Goal: Check status: Check status

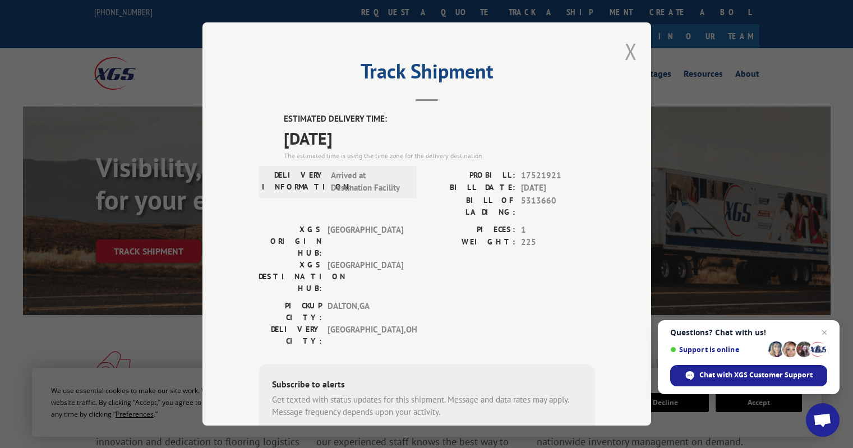
click at [625, 50] on button "Close modal" at bounding box center [631, 51] width 12 height 30
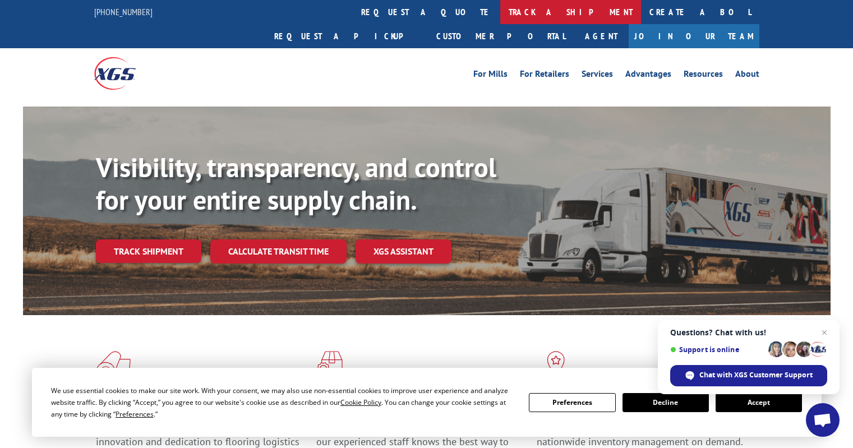
click at [500, 12] on link "track a shipment" at bounding box center [570, 12] width 141 height 24
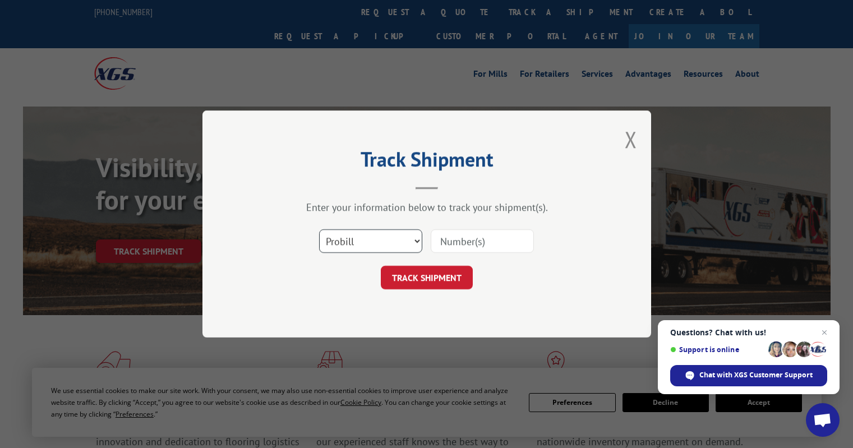
click at [409, 245] on select "Select category... Probill BOL PO" at bounding box center [370, 241] width 103 height 24
select select "po"
click at [319, 229] on select "Select category... Probill BOL PO" at bounding box center [370, 241] width 103 height 24
click at [452, 237] on input at bounding box center [482, 241] width 103 height 24
type input "185288"
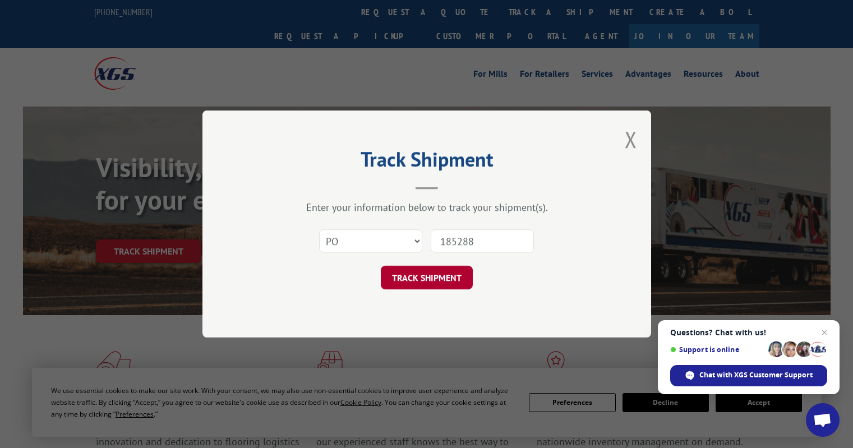
click at [433, 275] on button "TRACK SHIPMENT" at bounding box center [427, 278] width 92 height 24
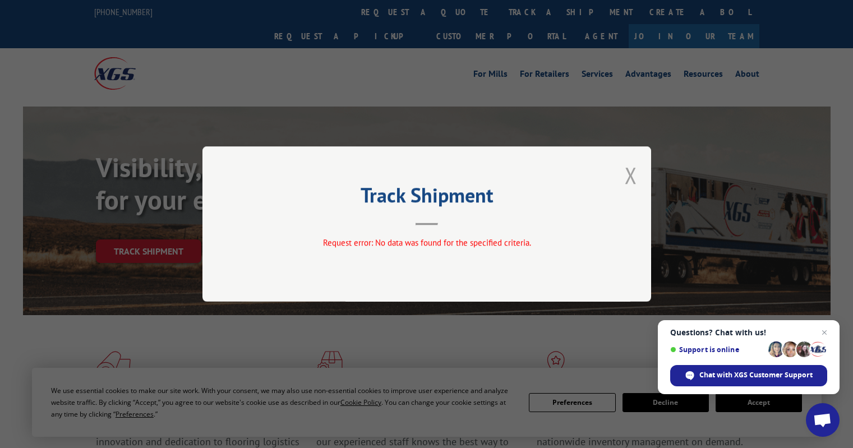
click at [631, 176] on button "Close modal" at bounding box center [631, 175] width 12 height 30
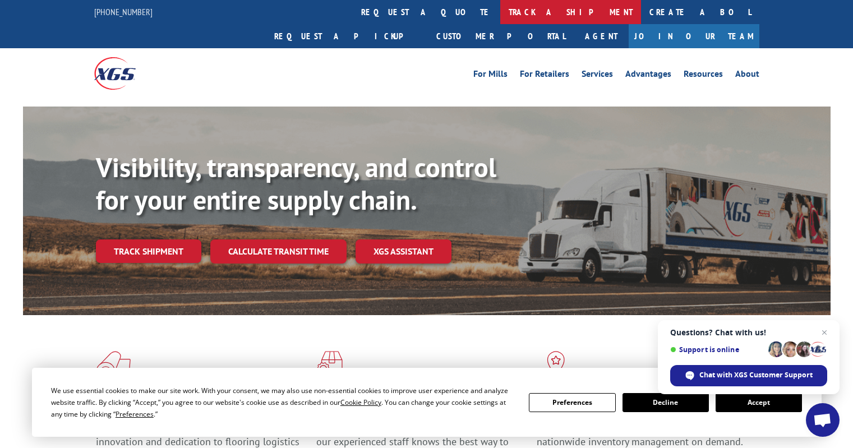
click at [500, 5] on link "track a shipment" at bounding box center [570, 12] width 141 height 24
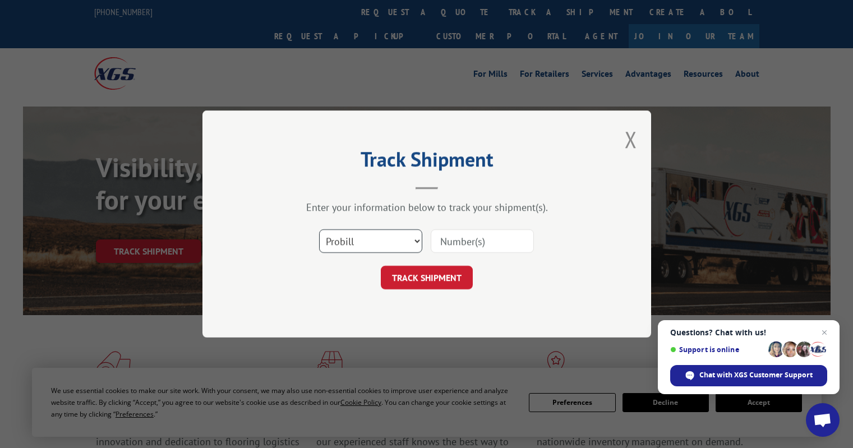
click at [367, 241] on select "Select category... Probill BOL PO" at bounding box center [370, 241] width 103 height 24
select select "bol"
click at [319, 229] on select "Select category... Probill BOL PO" at bounding box center [370, 241] width 103 height 24
paste input "6048692"
type input "6048692"
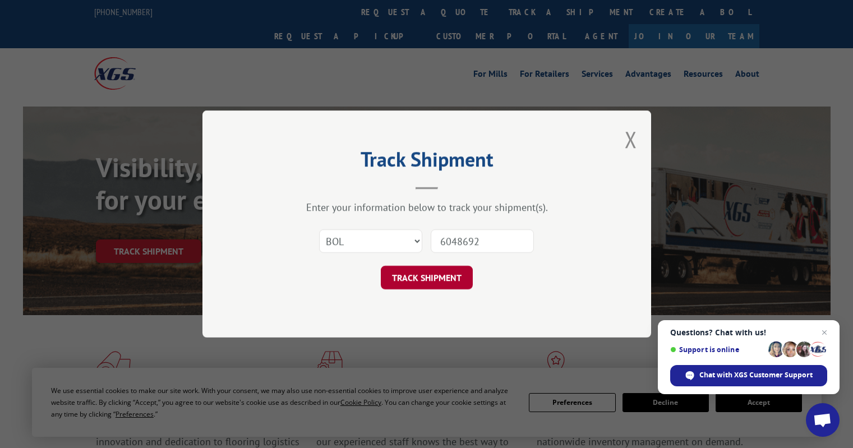
click at [428, 286] on button "TRACK SHIPMENT" at bounding box center [427, 278] width 92 height 24
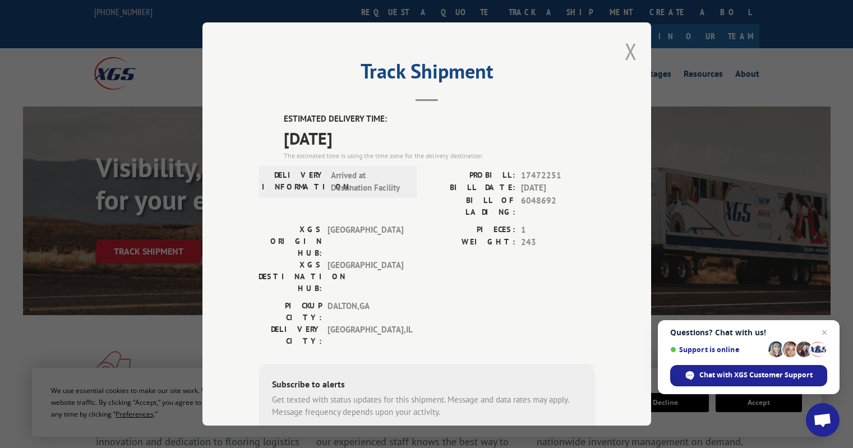
click at [625, 53] on button "Close modal" at bounding box center [631, 51] width 12 height 30
